Goal: Task Accomplishment & Management: Use online tool/utility

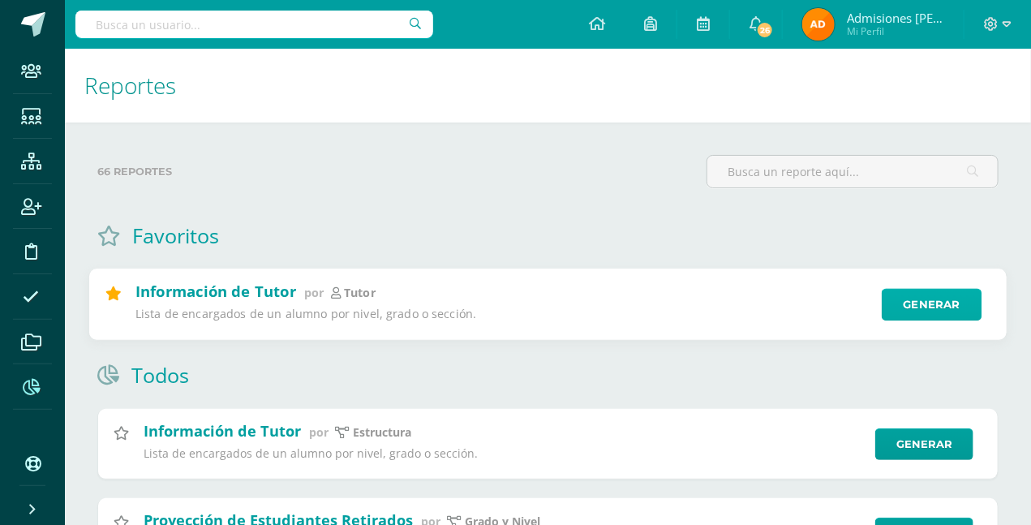
click at [925, 303] on link "Generar" at bounding box center [932, 305] width 100 height 32
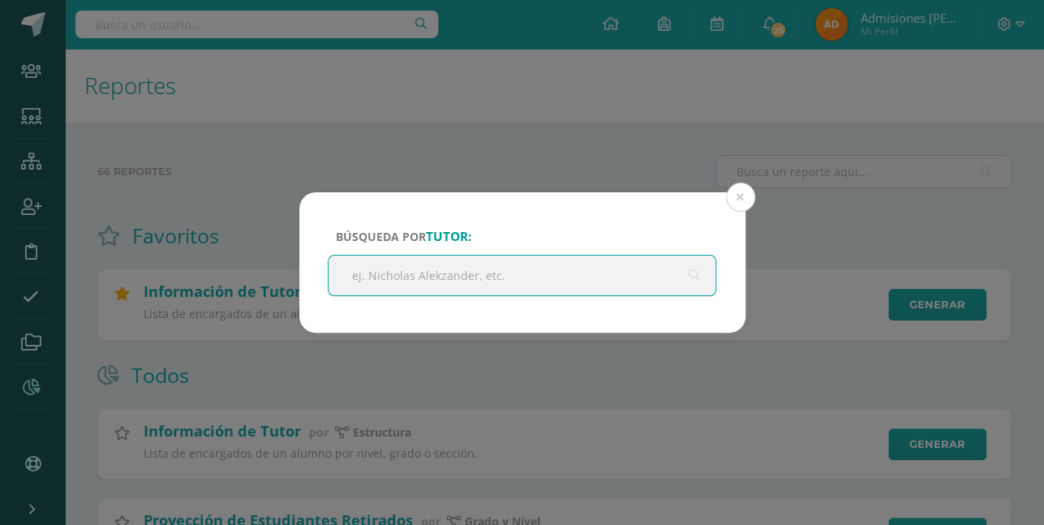
click at [368, 276] on input "text" at bounding box center [523, 276] width 388 height 40
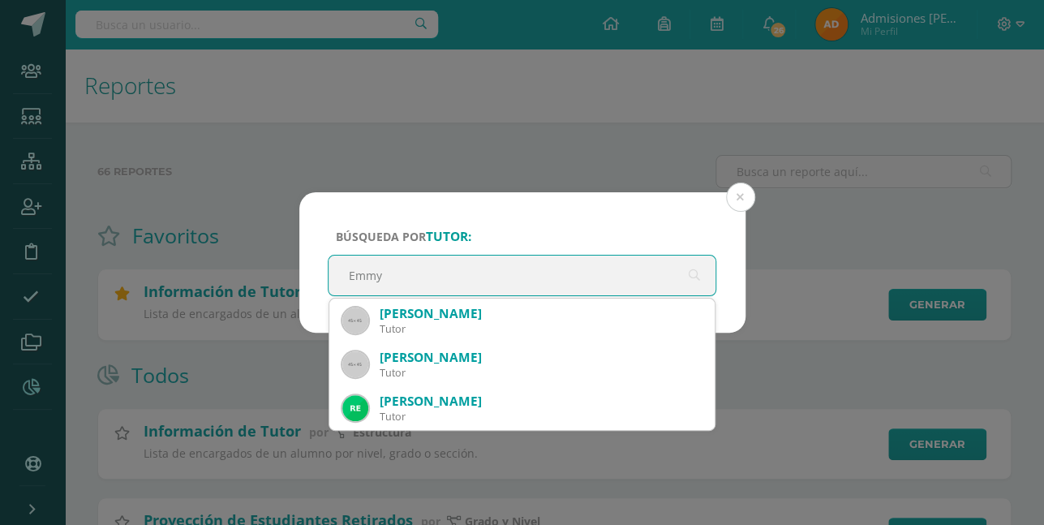
click at [454, 270] on input "Emmy" at bounding box center [523, 276] width 388 height 40
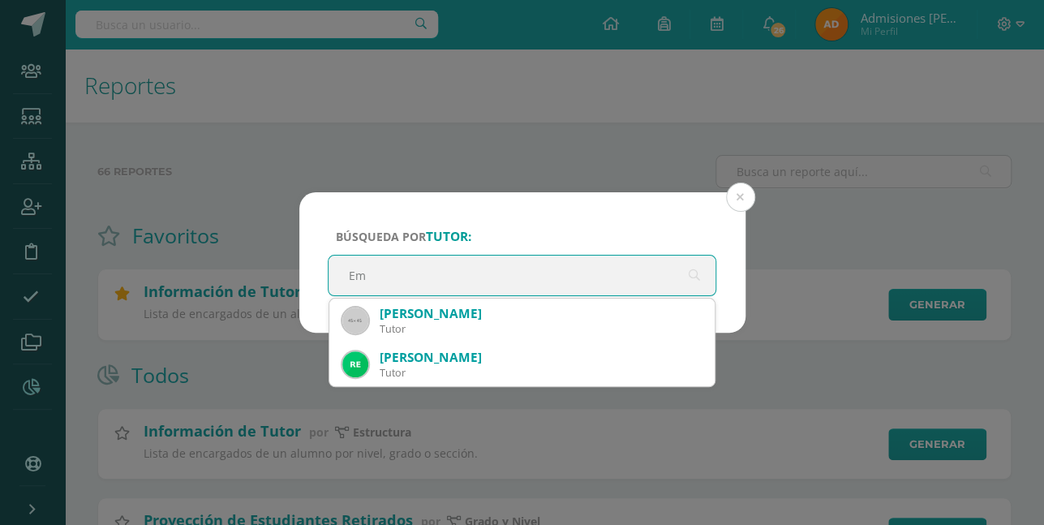
type input "E"
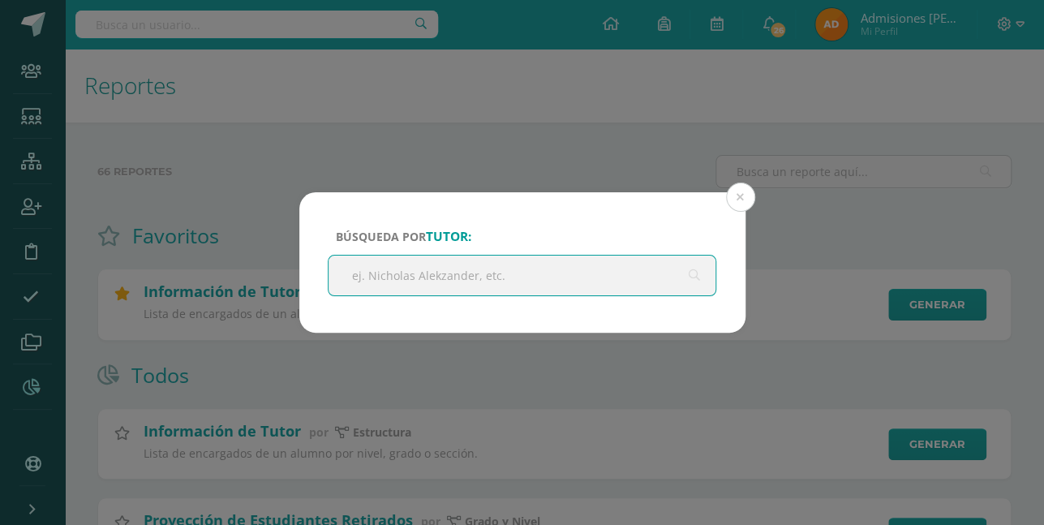
click at [454, 270] on input "text" at bounding box center [523, 276] width 388 height 40
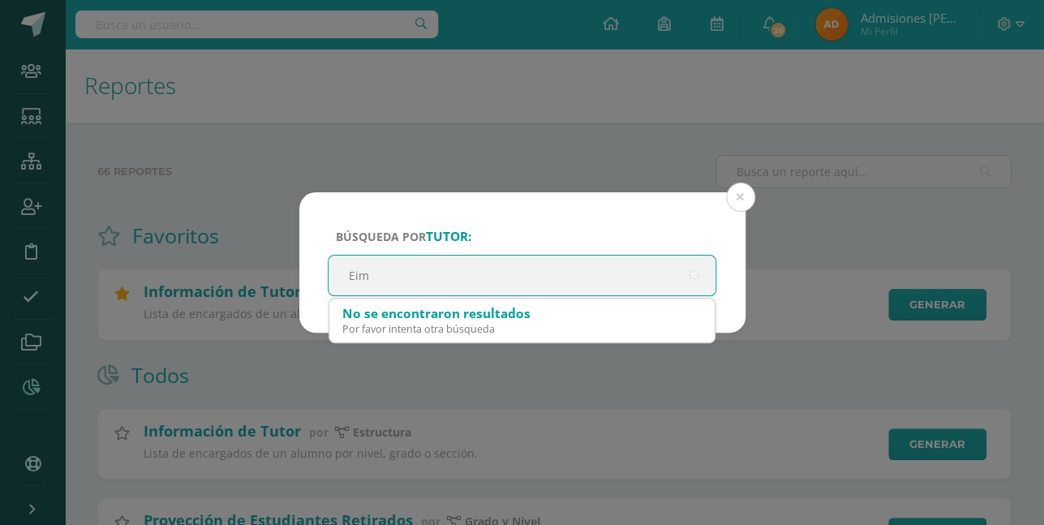
type input "[PERSON_NAME]"
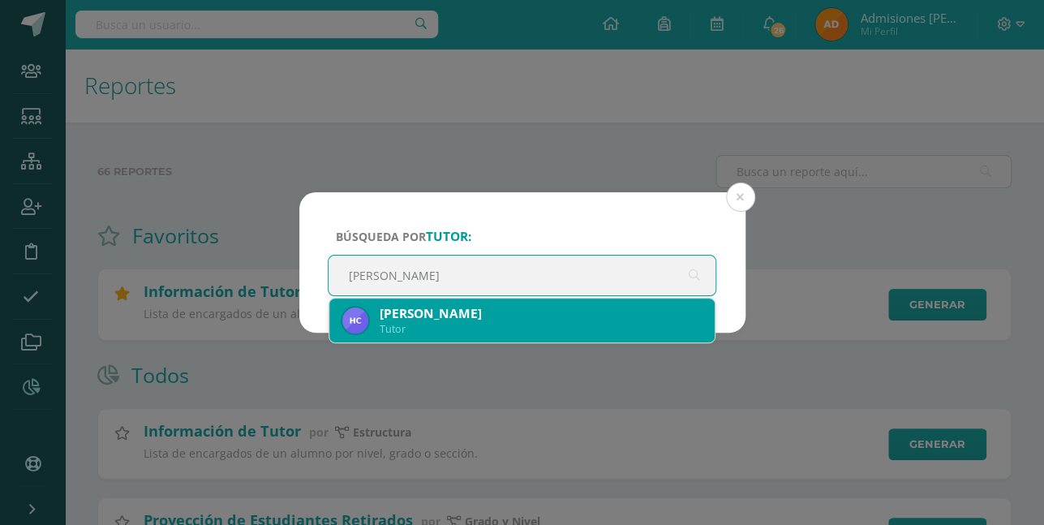
click at [441, 311] on div "[PERSON_NAME]" at bounding box center [541, 313] width 323 height 17
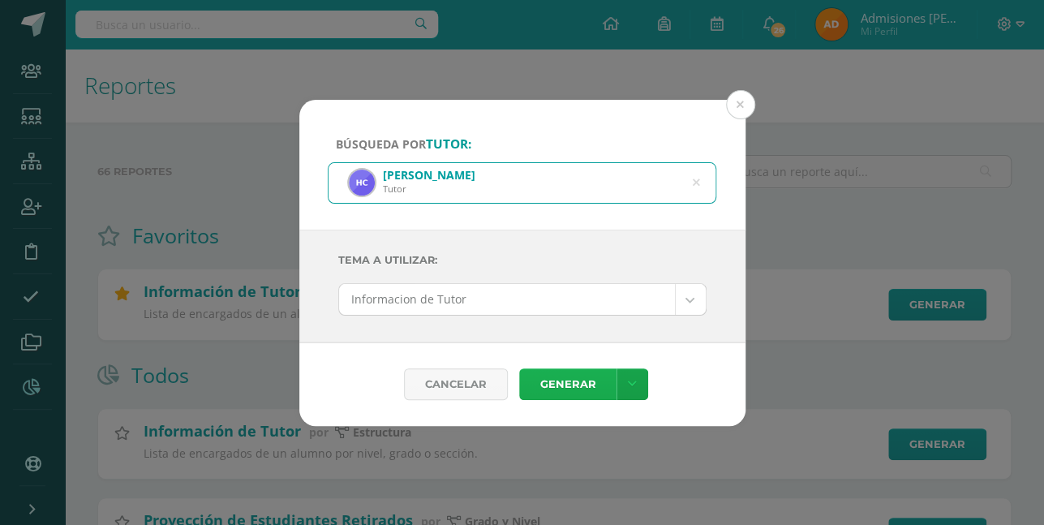
click at [589, 375] on link "Generar" at bounding box center [567, 384] width 97 height 32
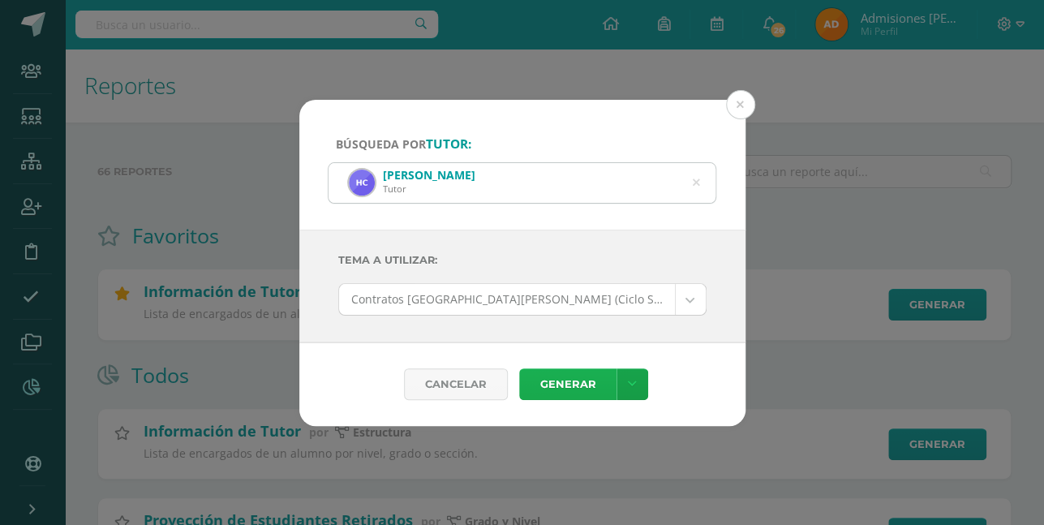
click at [554, 381] on link "Generar" at bounding box center [567, 384] width 97 height 32
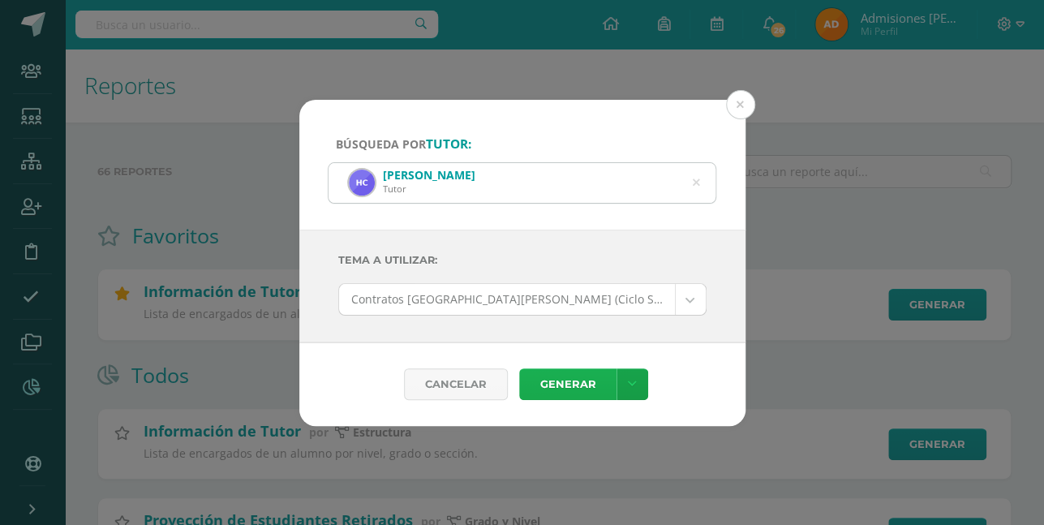
click at [584, 380] on link "Generar" at bounding box center [567, 384] width 97 height 32
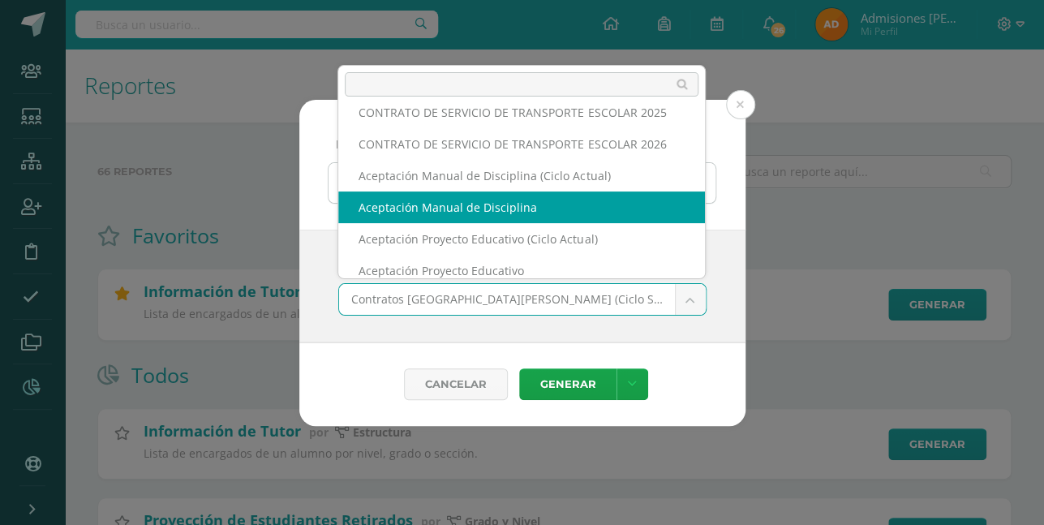
scroll to position [243, 0]
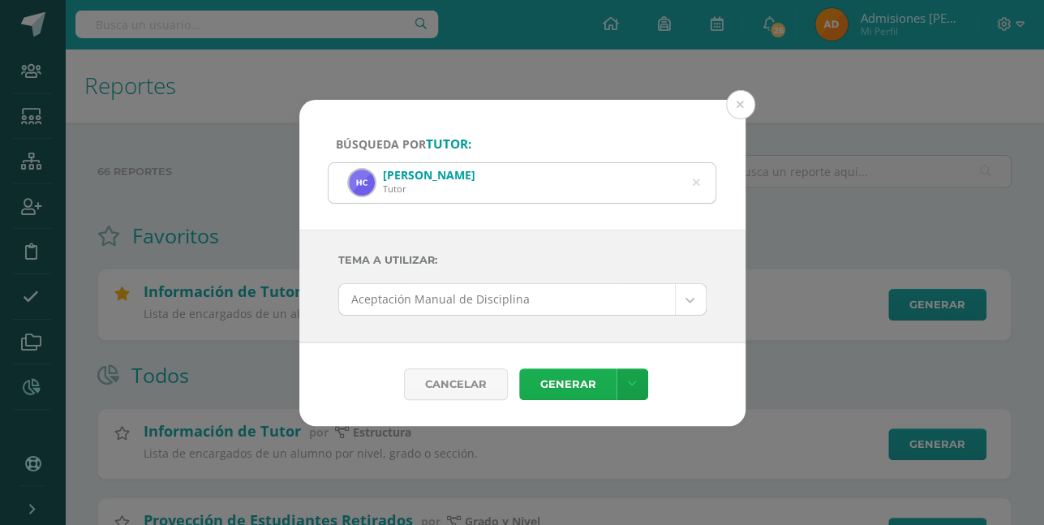
click at [583, 377] on link "Generar" at bounding box center [567, 384] width 97 height 32
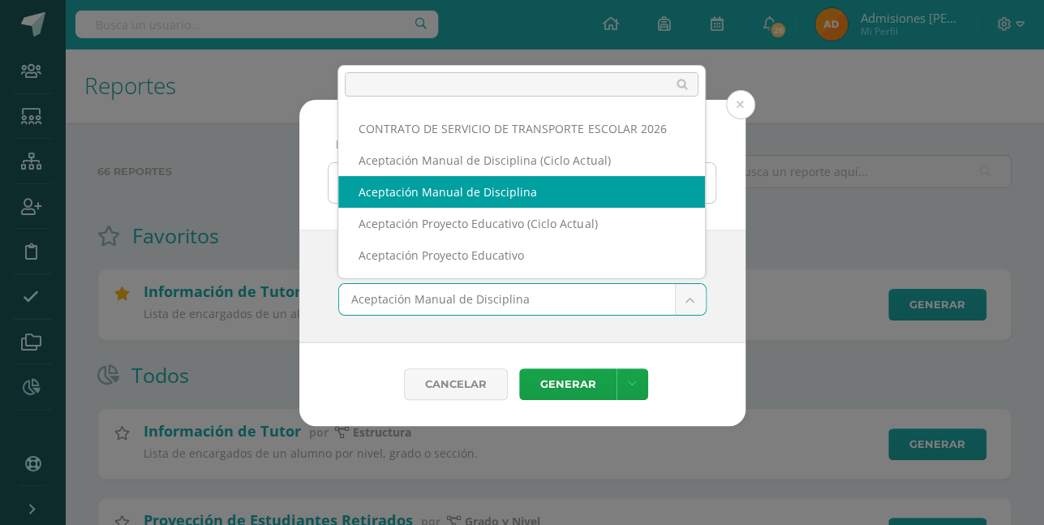
scroll to position [148, 0]
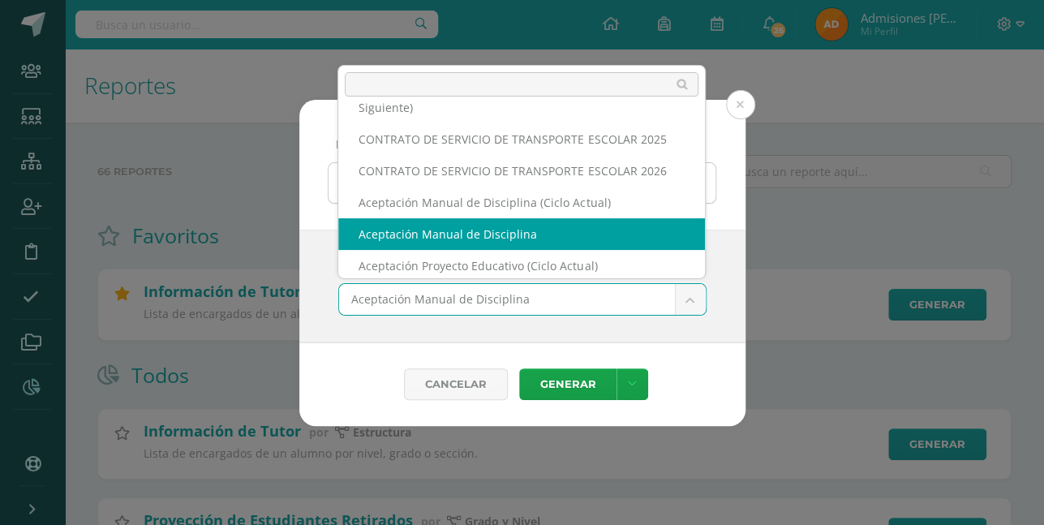
scroll to position [280, 0]
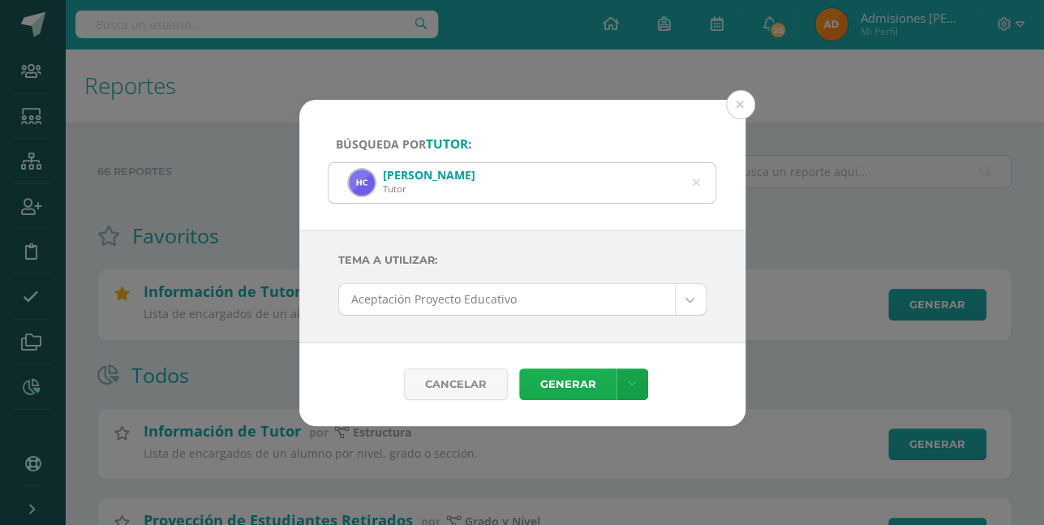
click at [579, 381] on link "Generar" at bounding box center [567, 384] width 97 height 32
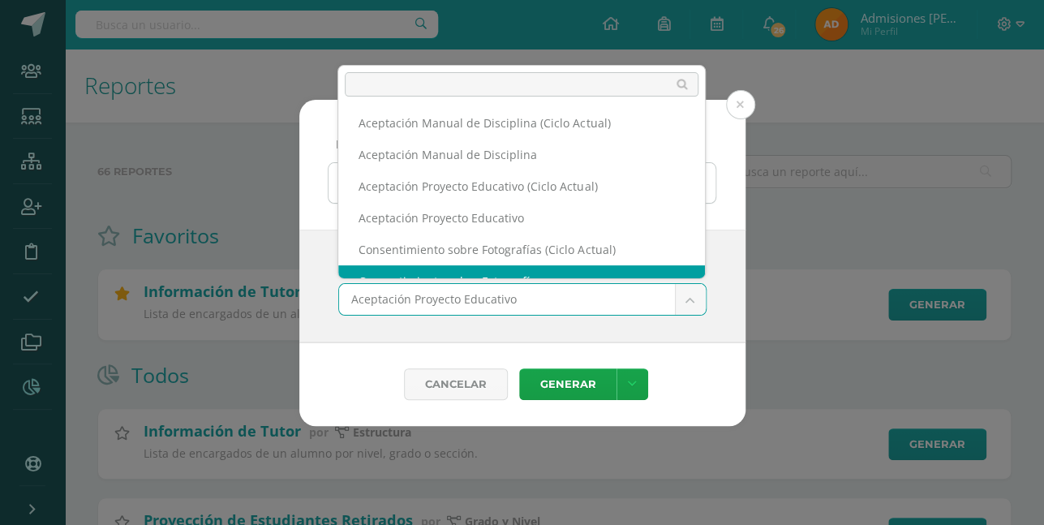
select select "112"
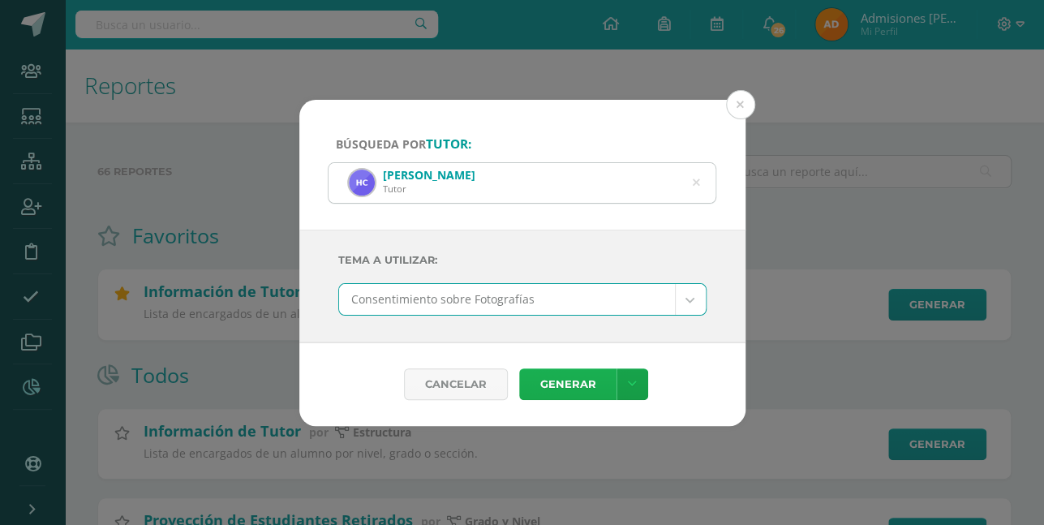
click at [569, 375] on link "Generar" at bounding box center [567, 384] width 97 height 32
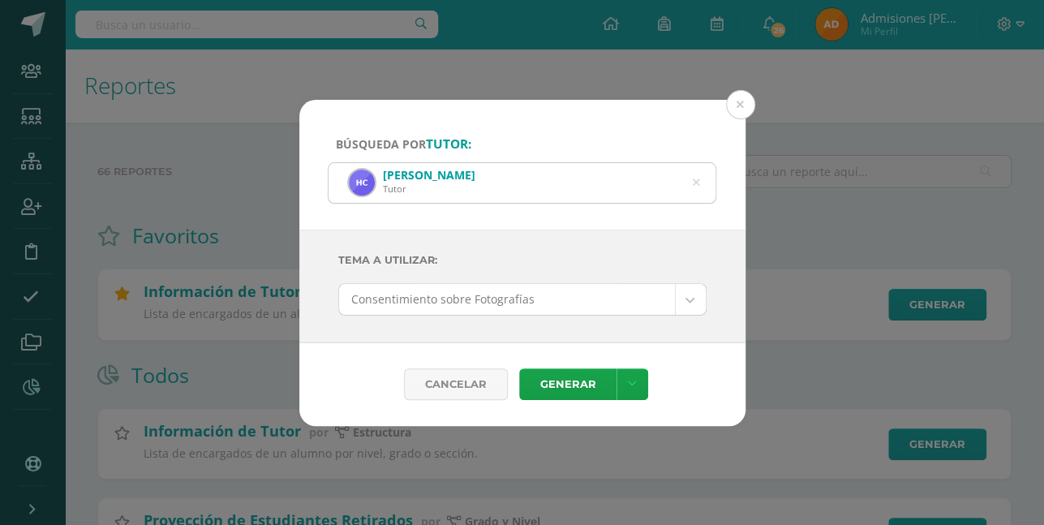
drag, startPoint x: 901, startPoint y: 165, endPoint x: 903, endPoint y: 195, distance: 30.1
click at [903, 183] on div "Búsqueda por tutor: [PERSON_NAME] Tutor [PERSON_NAME] Tema a Utilizar: Consenti…" at bounding box center [521, 263] width 1031 height 326
